Goal: Find specific page/section: Find specific page/section

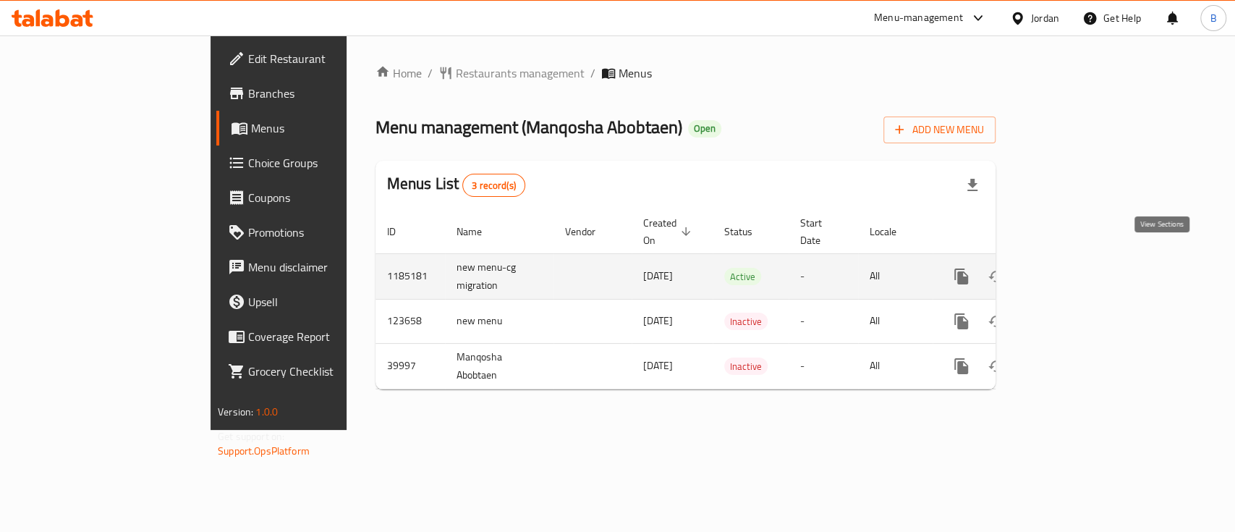
click at [1075, 268] on icon "enhanced table" at bounding box center [1065, 276] width 17 height 17
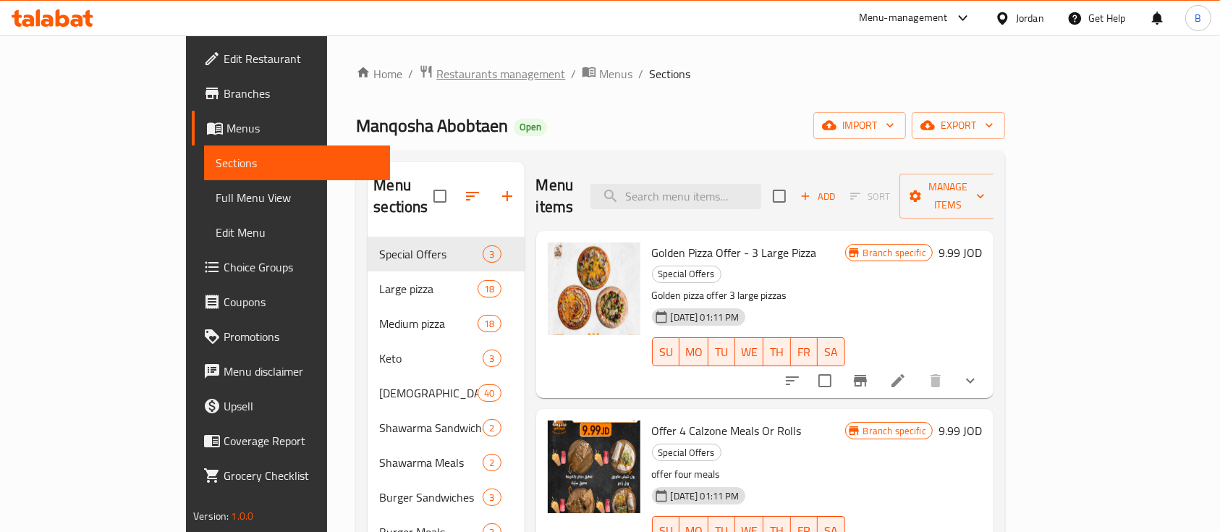
click at [436, 65] on span "Restaurants management" at bounding box center [500, 73] width 129 height 17
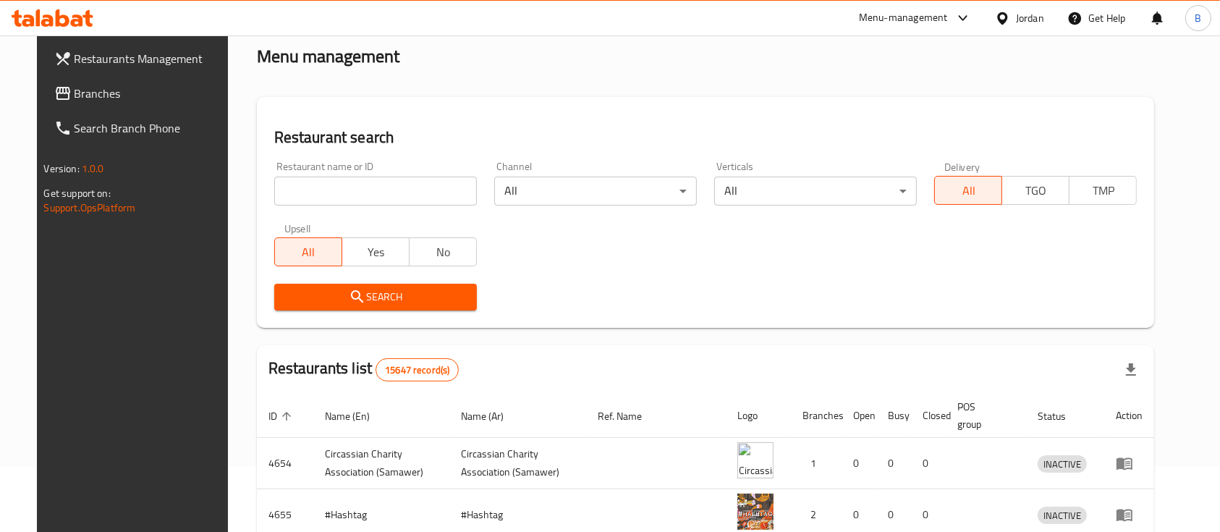
scroll to position [96, 0]
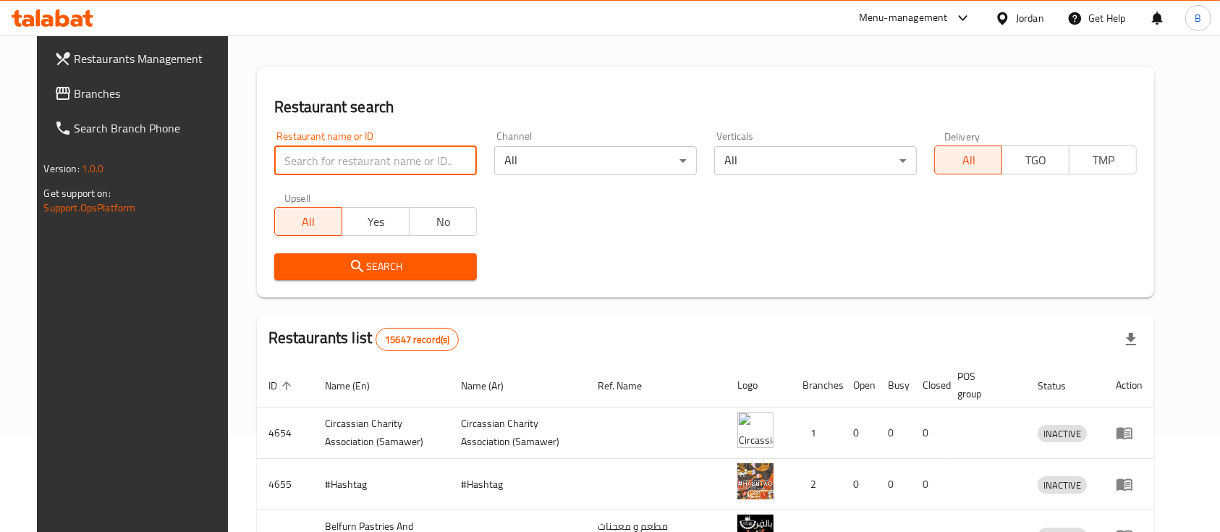
click at [372, 160] on input "search" at bounding box center [375, 160] width 203 height 29
paste input "35647"
type input "35647"
click button "Search" at bounding box center [375, 266] width 203 height 27
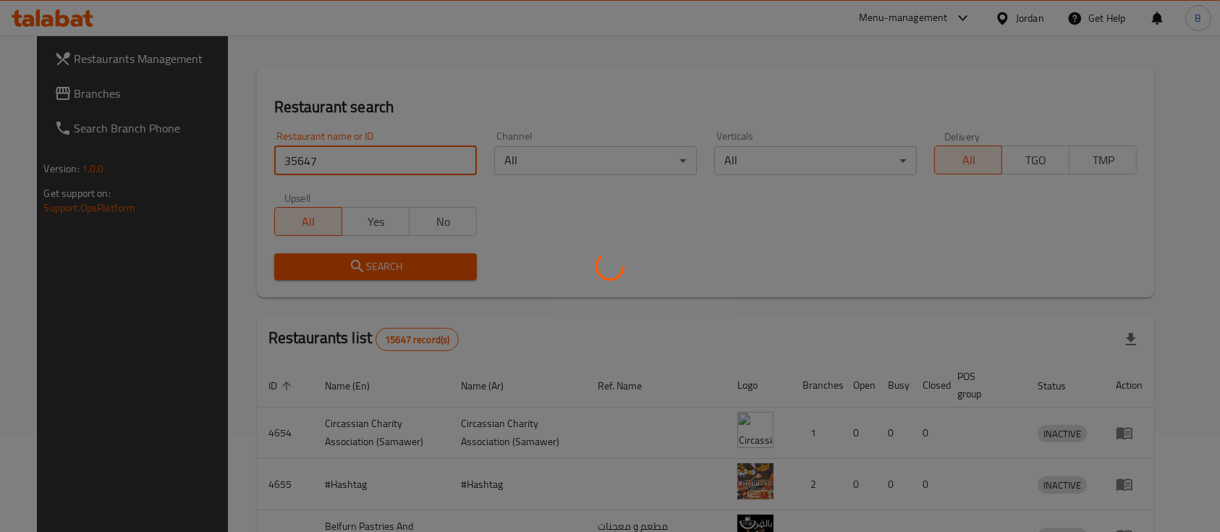
scroll to position [59, 0]
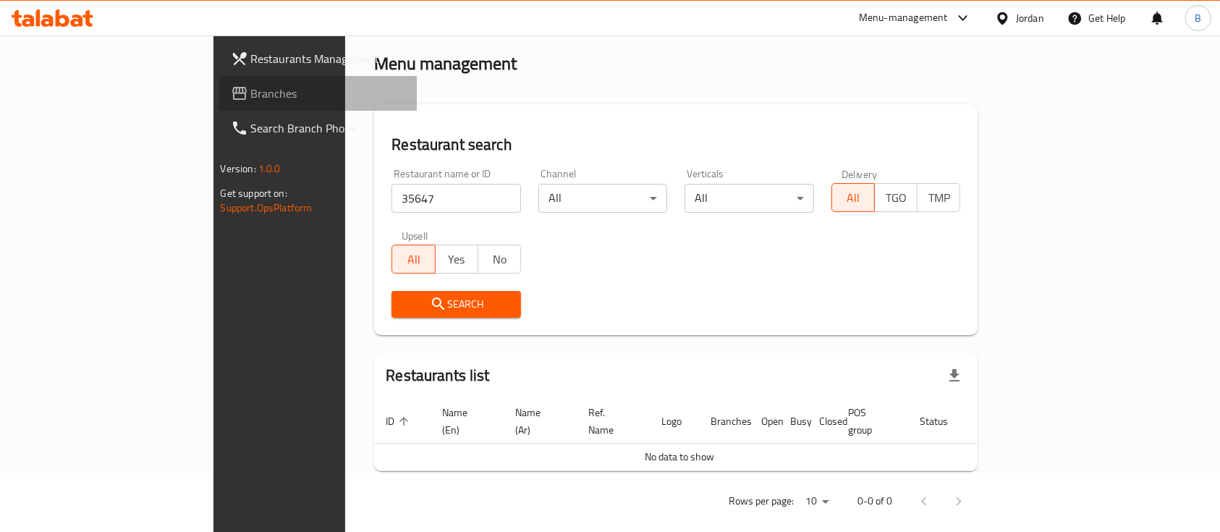
click at [251, 85] on span "Branches" at bounding box center [328, 93] width 155 height 17
